Goal: Information Seeking & Learning: Learn about a topic

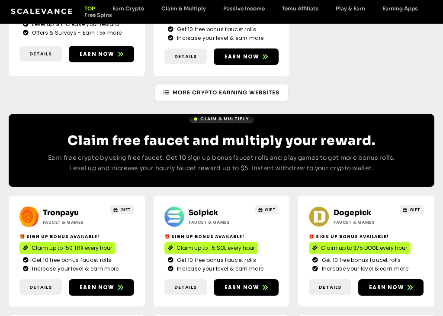
scroll to position [424, 0]
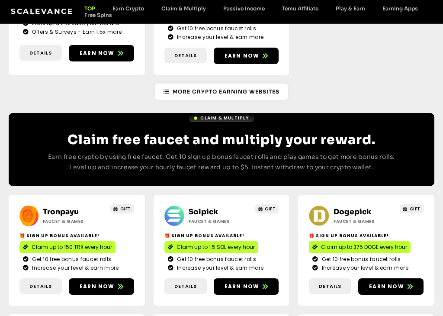
click at [119, 118] on div "Claim & Multiply" at bounding box center [221, 120] width 357 height 15
click at [132, 132] on h2 "Claim free faucet and multiply your reward." at bounding box center [221, 140] width 357 height 16
click at [205, 114] on link "Claim & Multiply" at bounding box center [221, 118] width 65 height 8
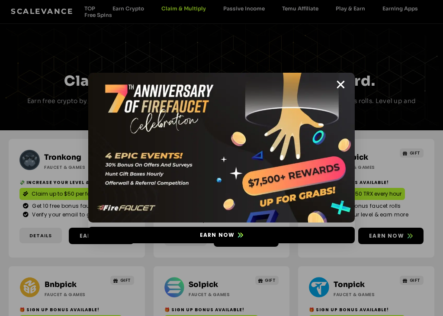
click at [305, 138] on img at bounding box center [221, 148] width 267 height 150
click at [341, 83] on icon "Close" at bounding box center [341, 84] width 11 height 11
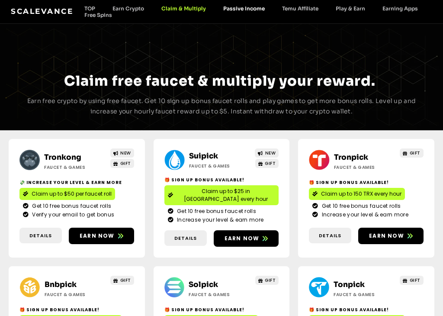
click at [242, 10] on link "Passive Income" at bounding box center [244, 8] width 59 height 6
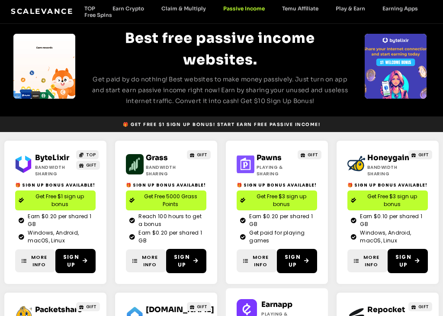
scroll to position [35, 0]
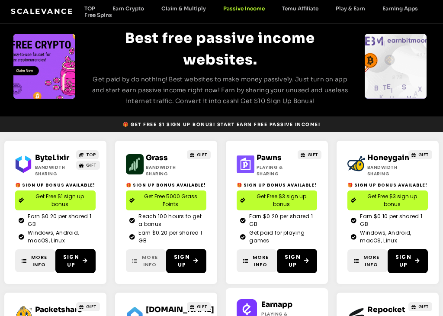
click at [145, 260] on span "More Info" at bounding box center [150, 261] width 20 height 14
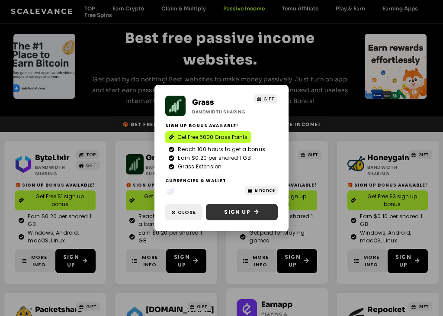
click at [242, 211] on span "Sign Up" at bounding box center [237, 212] width 26 height 8
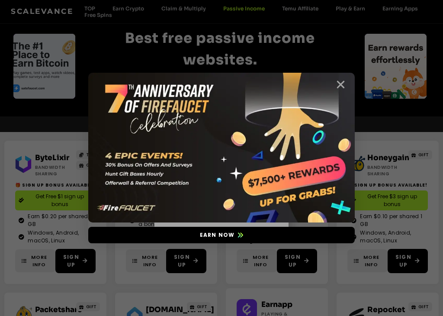
click at [342, 82] on icon "Close" at bounding box center [341, 84] width 11 height 11
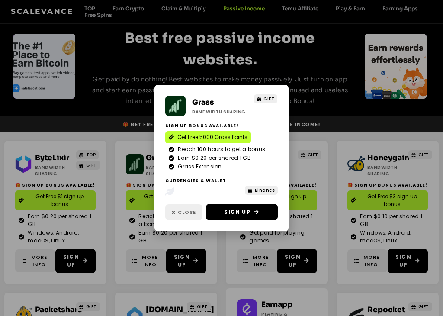
click at [191, 213] on span "Close" at bounding box center [187, 212] width 18 height 7
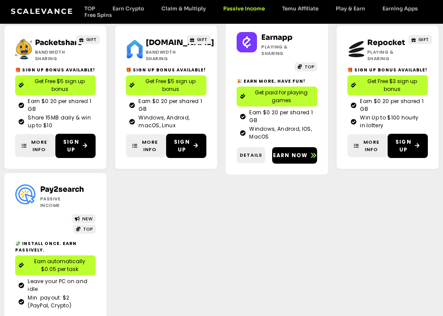
scroll to position [0, 0]
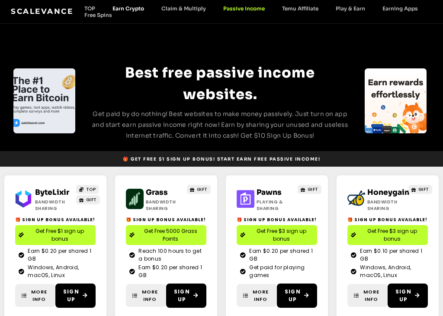
click at [125, 10] on link "Earn Crypto" at bounding box center [128, 8] width 49 height 6
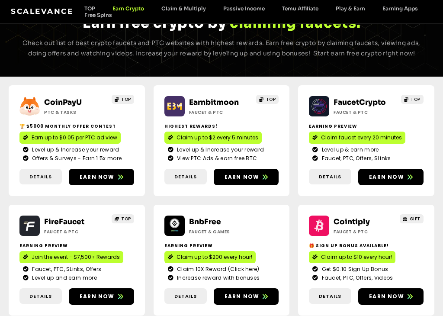
scroll to position [58, 0]
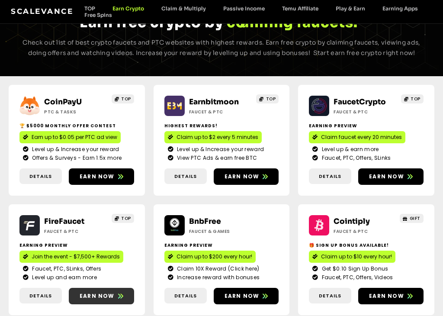
click at [118, 298] on icon at bounding box center [120, 296] width 5 height 5
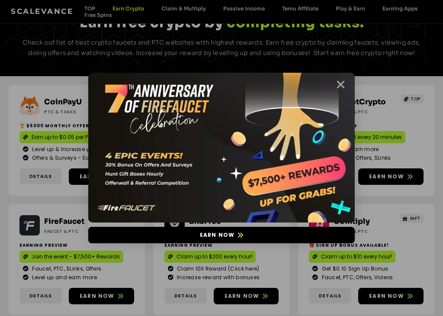
click at [345, 86] on icon "Close" at bounding box center [341, 84] width 11 height 11
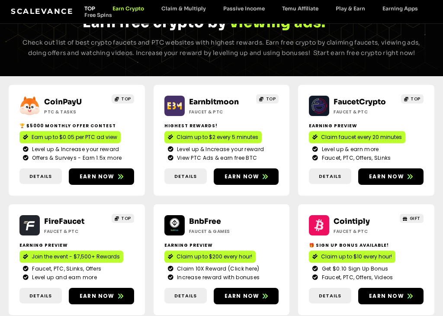
click at [87, 5] on link "TOP" at bounding box center [90, 8] width 28 height 6
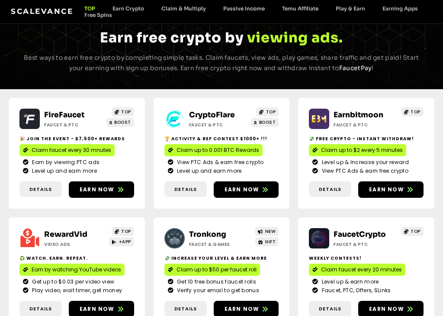
scroll to position [47, 0]
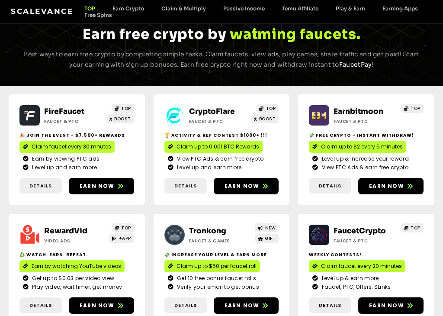
click at [212, 113] on link "CryptoFlare" at bounding box center [212, 111] width 46 height 9
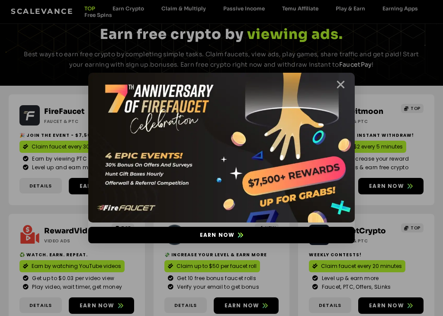
click at [341, 84] on icon "Close" at bounding box center [341, 84] width 11 height 11
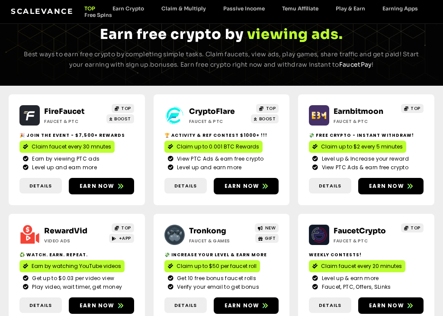
click at [313, 37] on span "s h a r i n g i n t e r n e t ." at bounding box center [310, 34] width 127 height 16
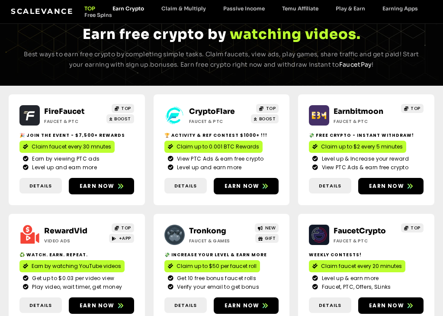
click at [136, 9] on link "Earn Crypto" at bounding box center [128, 8] width 49 height 6
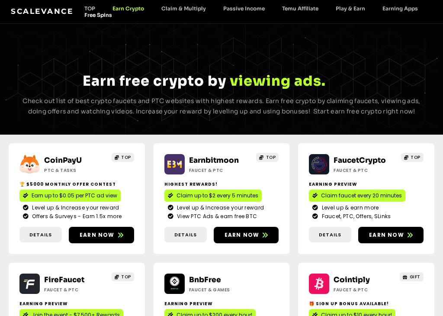
click at [93, 16] on link "Free Spins" at bounding box center [98, 15] width 45 height 6
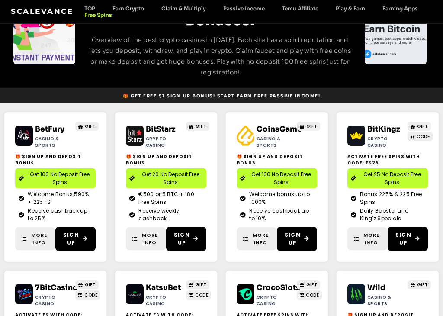
scroll to position [79, 0]
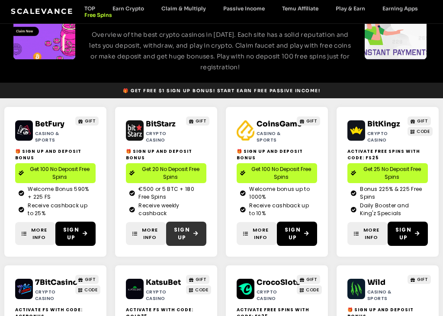
click at [187, 232] on span "Sign Up" at bounding box center [182, 234] width 16 height 16
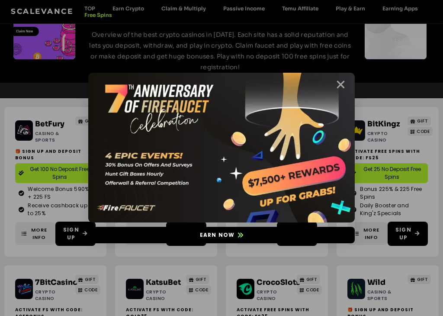
click at [341, 83] on icon "Close" at bounding box center [341, 84] width 11 height 11
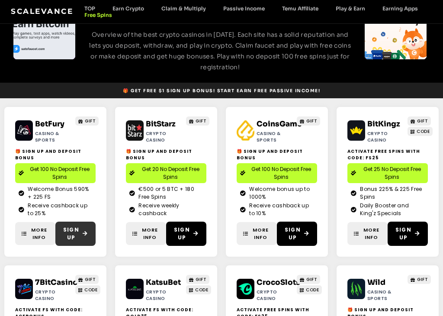
click at [81, 236] on span "Sign Up" at bounding box center [75, 234] width 25 height 16
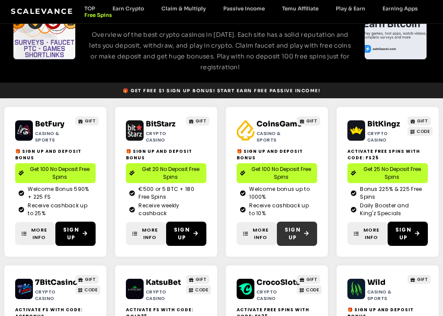
click at [293, 233] on span "Sign Up" at bounding box center [293, 234] width 16 height 16
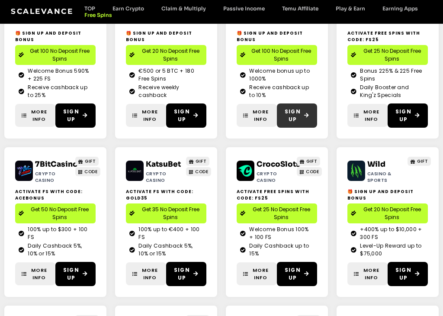
scroll to position [0, 0]
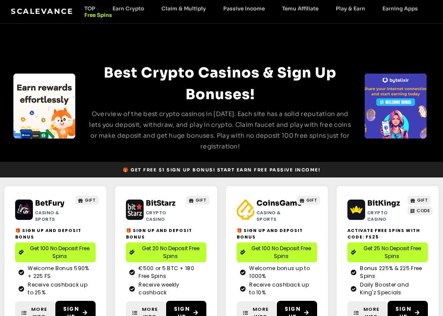
click at [178, 171] on span "🎁 Get Free $1 sign up bonus! Start earn free passive income!" at bounding box center [221, 170] width 197 height 6
click at [88, 9] on link "TOP" at bounding box center [90, 8] width 28 height 6
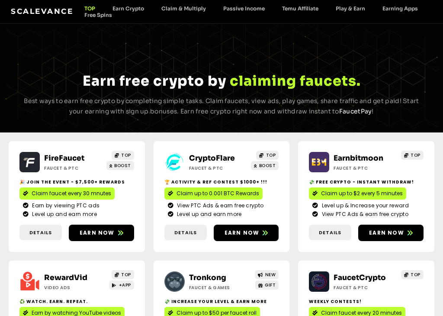
click at [332, 79] on span "s h a r i n g i n t e r n e t ." at bounding box center [293, 81] width 127 height 16
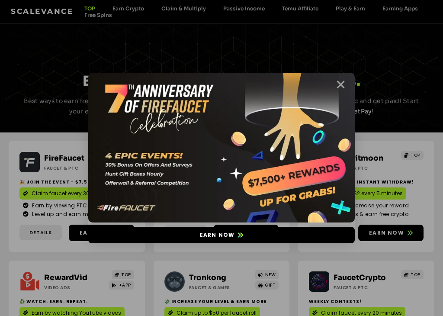
click at [338, 85] on icon "Close" at bounding box center [341, 84] width 11 height 11
